Goal: Task Accomplishment & Management: Manage account settings

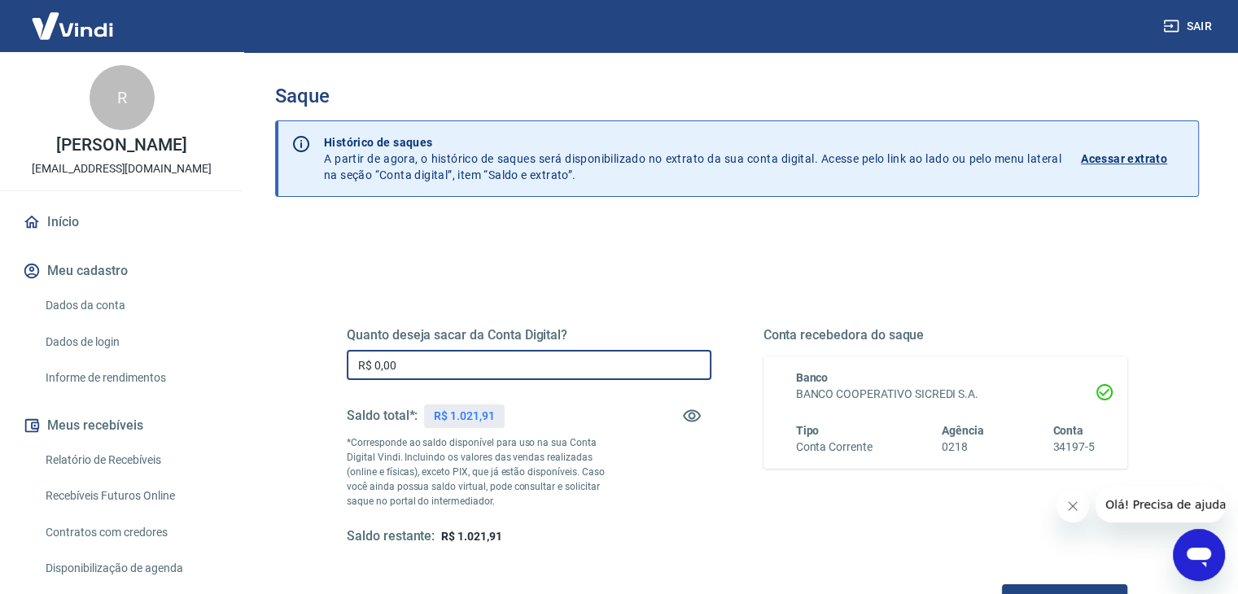
click at [560, 362] on input "R$ 0,00" at bounding box center [529, 365] width 365 height 30
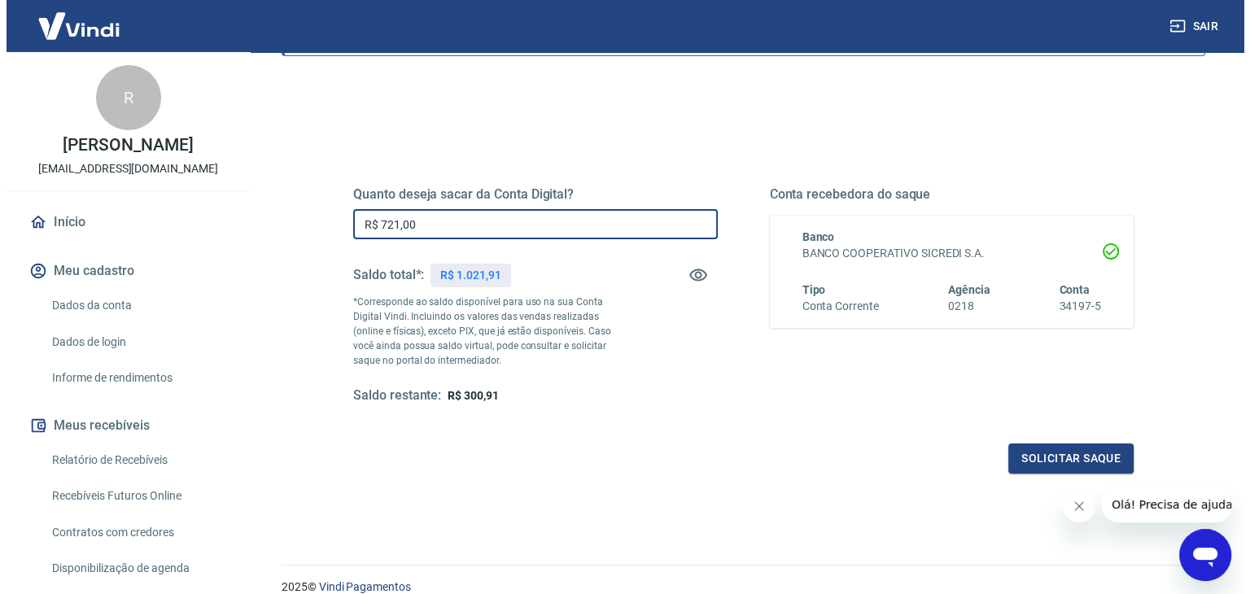
scroll to position [210, 0]
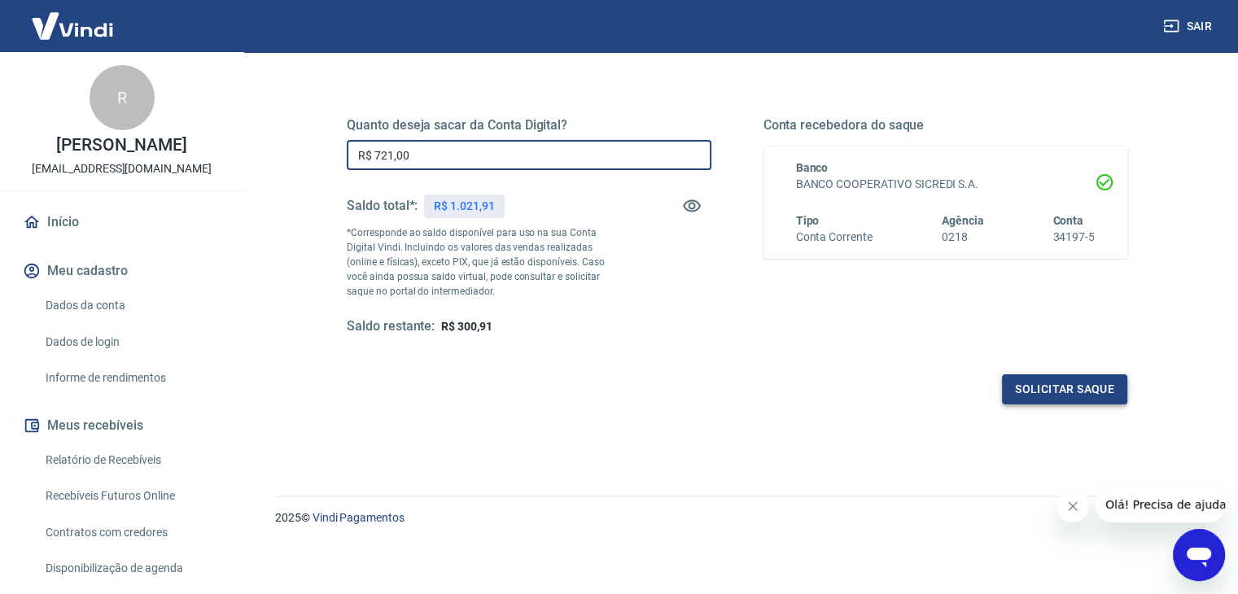
type input "R$ 721,00"
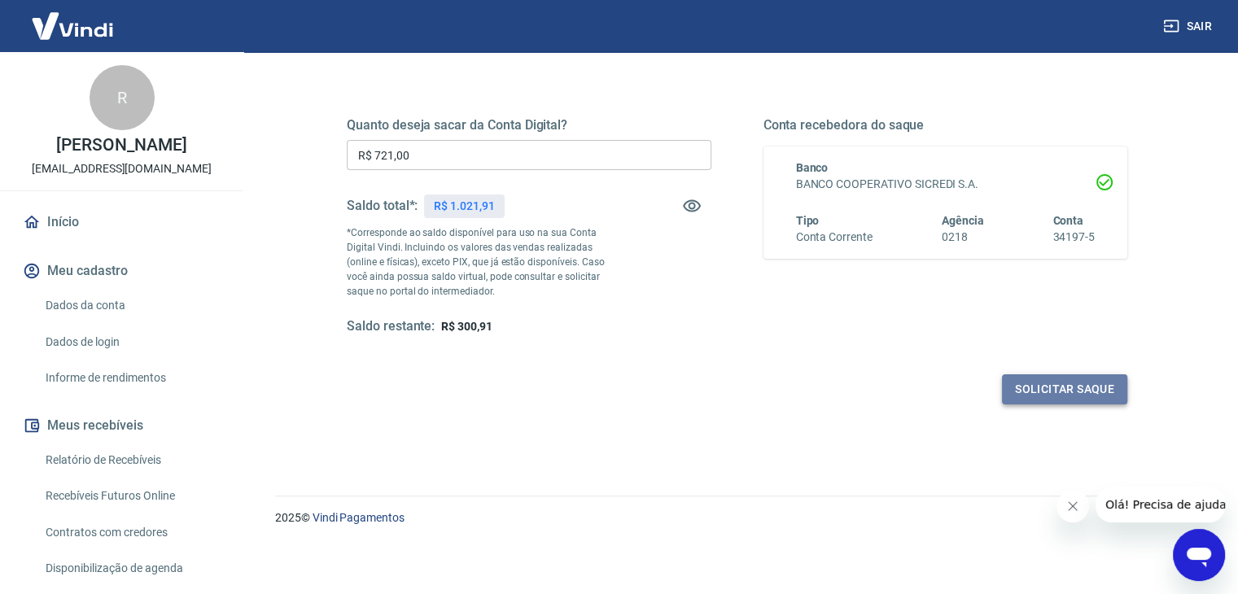
click at [1073, 388] on button "Solicitar saque" at bounding box center [1064, 389] width 125 height 30
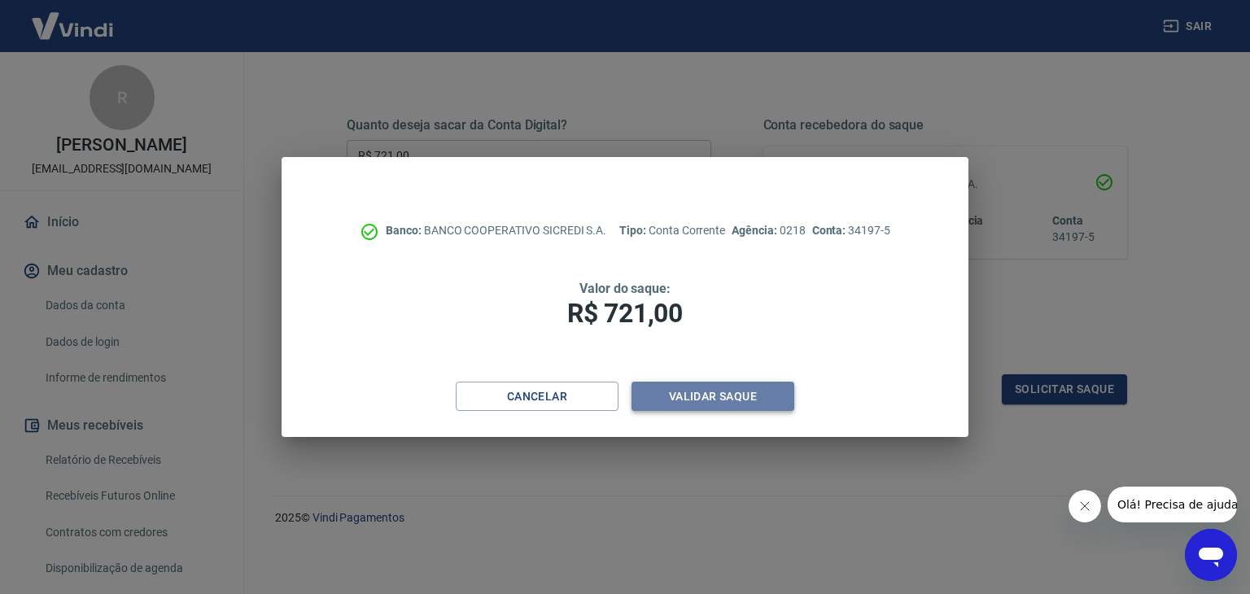
click at [744, 404] on button "Validar saque" at bounding box center [713, 397] width 163 height 30
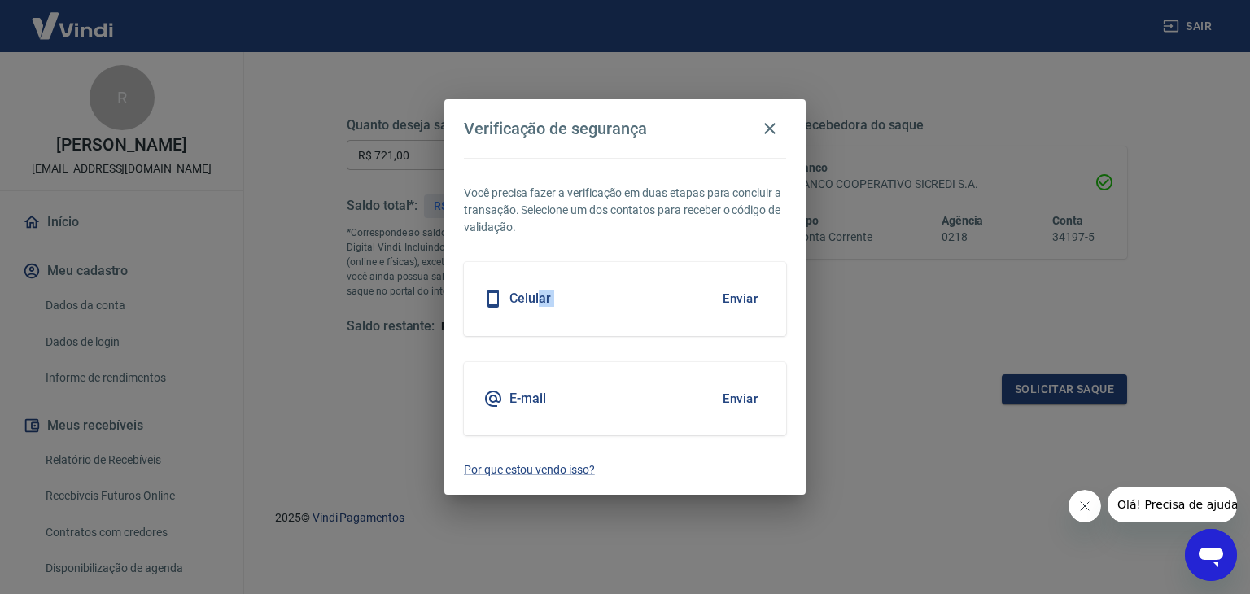
drag, startPoint x: 537, startPoint y: 294, endPoint x: 729, endPoint y: 293, distance: 192.1
click at [729, 293] on div "Celular Enviar" at bounding box center [625, 298] width 322 height 73
click at [729, 293] on button "Enviar" at bounding box center [740, 299] width 53 height 34
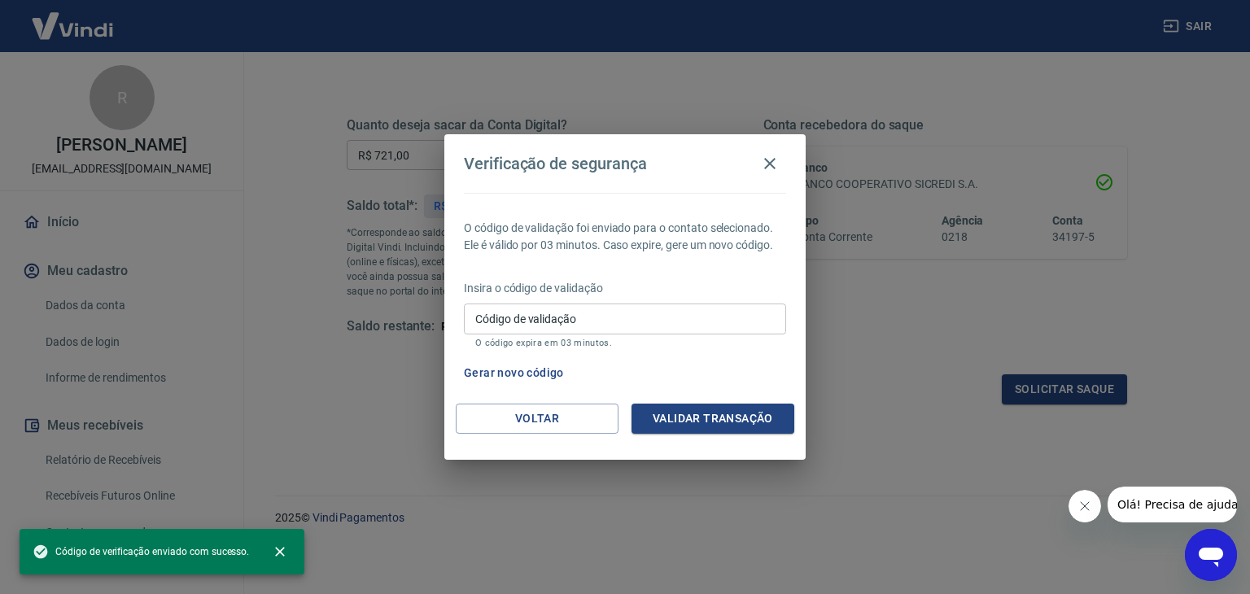
click at [610, 322] on input "Código de validação" at bounding box center [625, 319] width 322 height 30
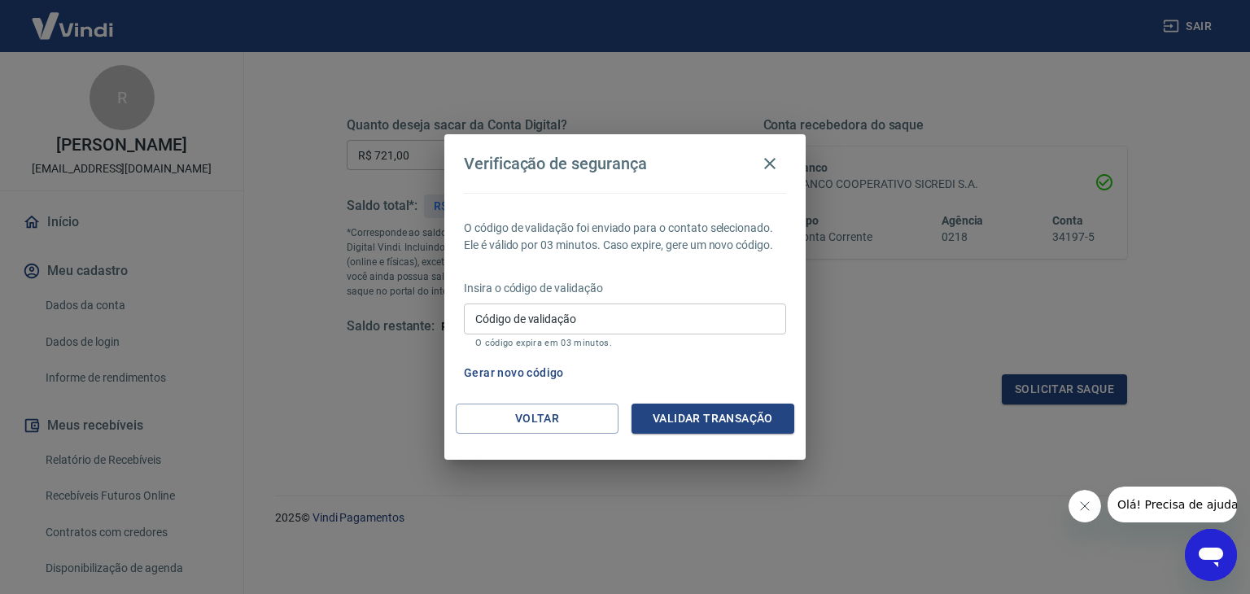
click at [869, 326] on div "Verificação de segurança O código de validação foi enviado para o contato selec…" at bounding box center [625, 297] width 1250 height 594
click at [628, 318] on input "Código de validação" at bounding box center [625, 319] width 322 height 30
click at [947, 488] on div "Verificação de segurança O código de validação foi enviado para o contato selec…" at bounding box center [625, 297] width 1250 height 594
click at [597, 327] on input "Código de validação" at bounding box center [625, 319] width 322 height 30
type input "761673"
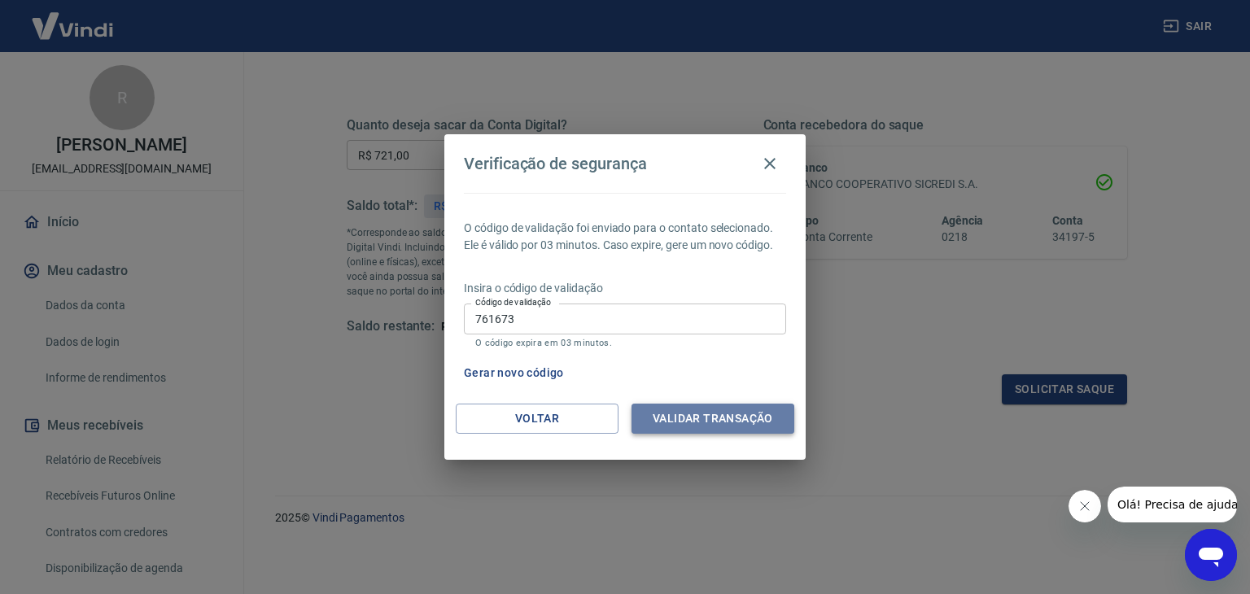
click at [715, 422] on button "Validar transação" at bounding box center [713, 419] width 163 height 30
